Goal: Transaction & Acquisition: Book appointment/travel/reservation

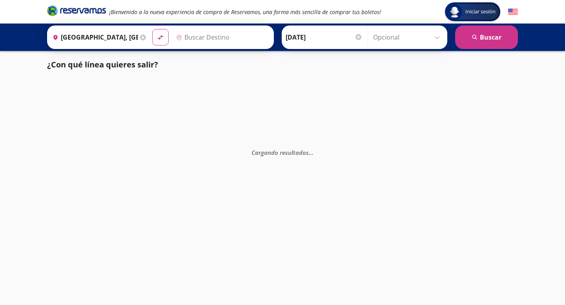
type input "Querétaro, Querétaro"
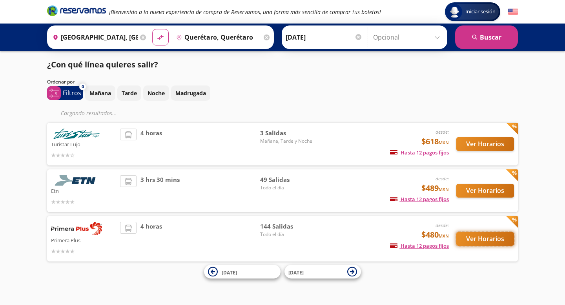
click at [473, 235] on button "Ver Horarios" at bounding box center [485, 239] width 58 height 14
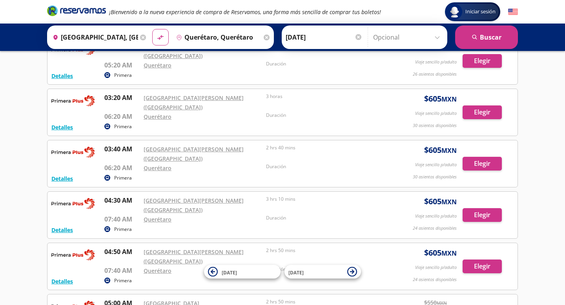
scroll to position [362, 0]
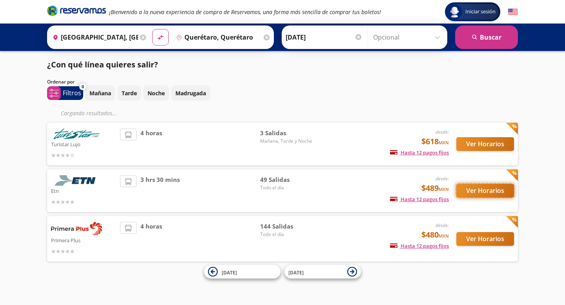
click at [492, 193] on button "Ver Horarios" at bounding box center [485, 191] width 58 height 14
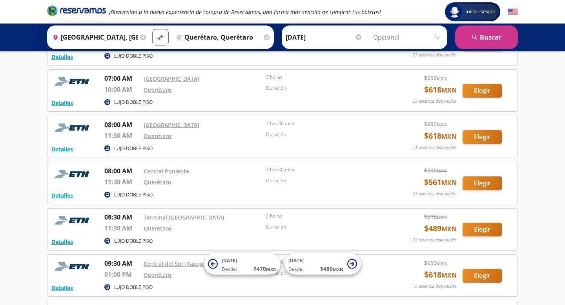
scroll to position [297, 0]
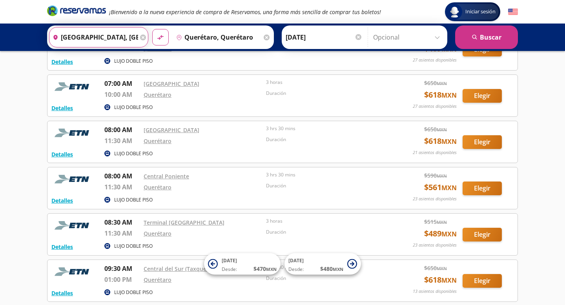
click at [115, 33] on input "[GEOGRAPHIC_DATA], [GEOGRAPHIC_DATA]" at bounding box center [93, 37] width 89 height 20
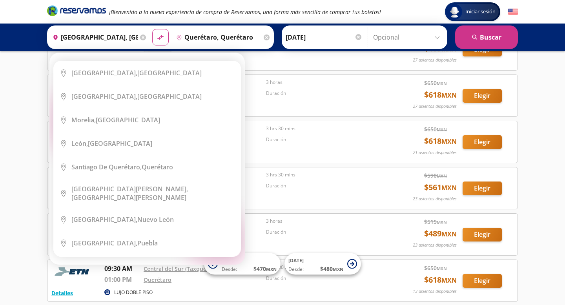
click at [143, 35] on icon at bounding box center [143, 38] width 6 height 6
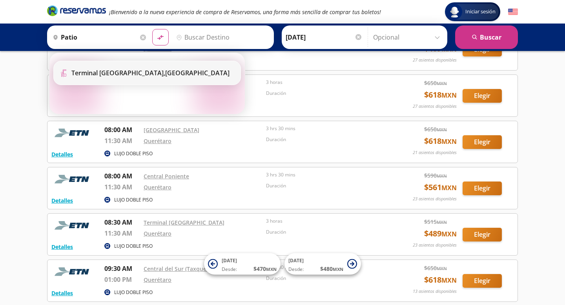
click at [146, 70] on div "Terminal [GEOGRAPHIC_DATA], [GEOGRAPHIC_DATA]" at bounding box center [150, 73] width 158 height 9
type input "Terminal [GEOGRAPHIC_DATA], [GEOGRAPHIC_DATA]"
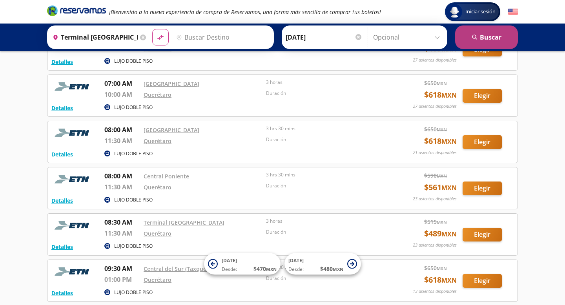
click at [481, 44] on button "search [GEOGRAPHIC_DATA]" at bounding box center [486, 37] width 63 height 24
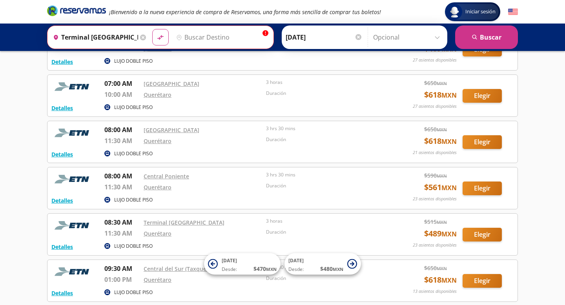
click at [213, 49] on div "Origen heroicons:map-pin-20-solid [GEOGRAPHIC_DATA], [GEOGRAPHIC_DATA] info Des…" at bounding box center [282, 37] width 565 height 27
click at [213, 40] on input "Destino" at bounding box center [221, 37] width 96 height 20
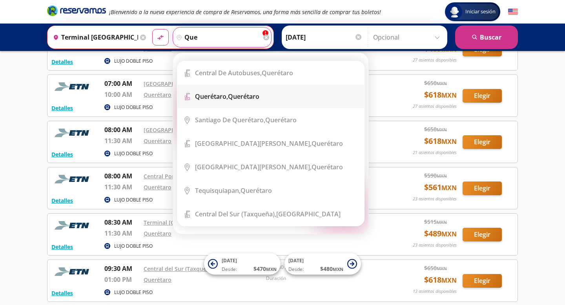
click at [227, 98] on b "Querétaro," at bounding box center [211, 96] width 33 height 9
type input "Querétaro, Querétaro"
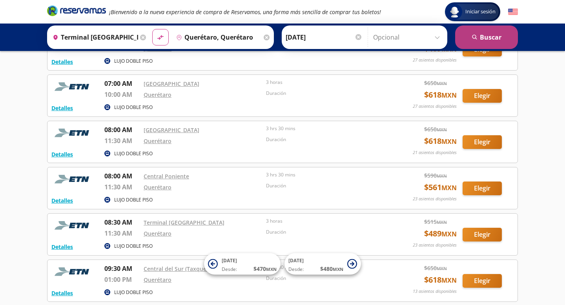
click at [478, 42] on button "search [GEOGRAPHIC_DATA]" at bounding box center [486, 37] width 63 height 24
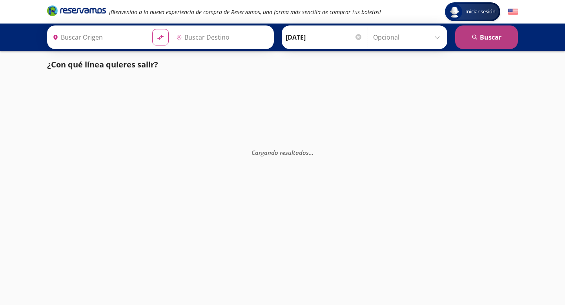
type input "Terminal [GEOGRAPHIC_DATA], [GEOGRAPHIC_DATA]"
type input "Querétaro, Querétaro"
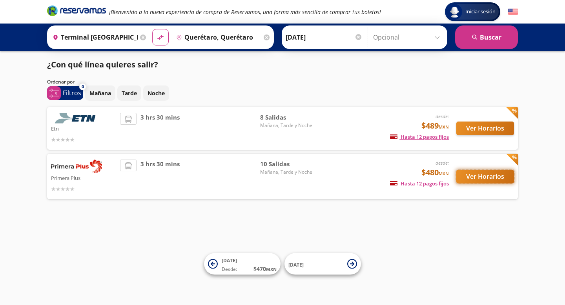
click at [491, 179] on button "Ver Horarios" at bounding box center [485, 177] width 58 height 14
click at [471, 129] on button "Ver Horarios" at bounding box center [485, 129] width 58 height 14
click at [485, 178] on button "Ver Horarios" at bounding box center [485, 177] width 58 height 14
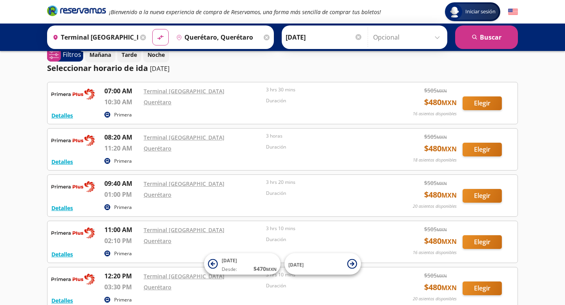
scroll to position [29, 0]
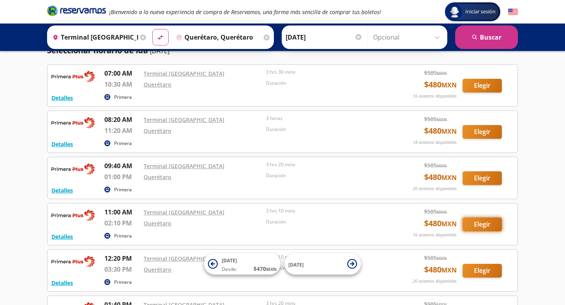
click at [490, 224] on button "Elegir" at bounding box center [481, 225] width 39 height 14
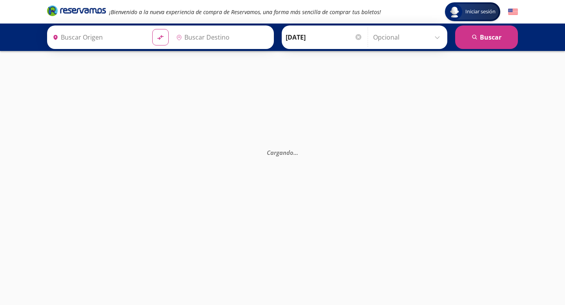
type input "Terminal [GEOGRAPHIC_DATA], [GEOGRAPHIC_DATA]"
type input "Querétaro, Querétaro"
